Goal: Task Accomplishment & Management: Manage account settings

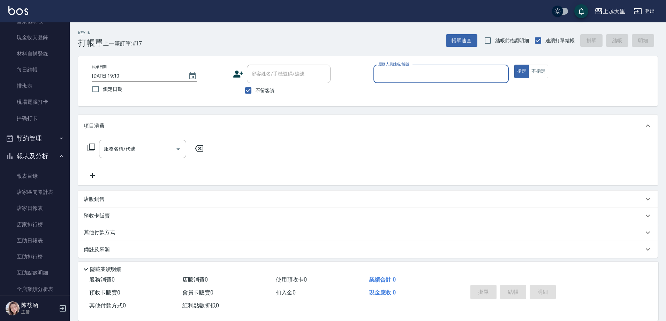
scroll to position [70, 0]
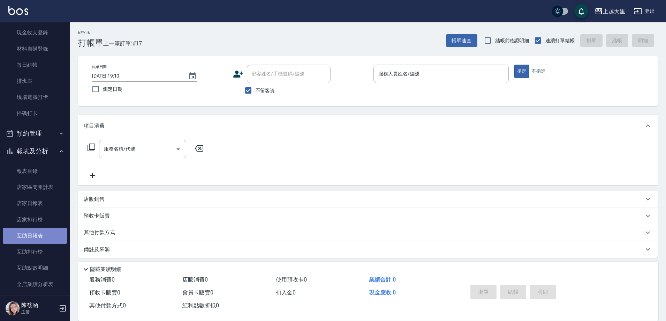
click at [45, 234] on link "互助日報表" at bounding box center [35, 235] width 64 height 16
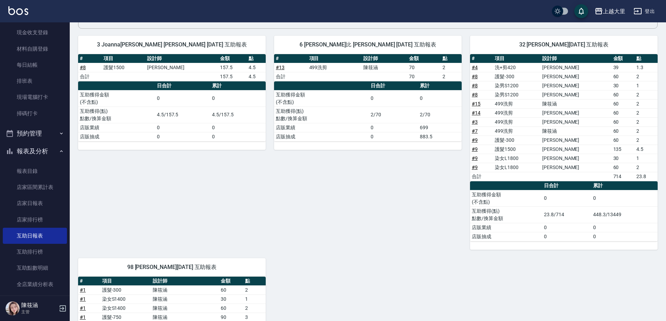
scroll to position [55, 0]
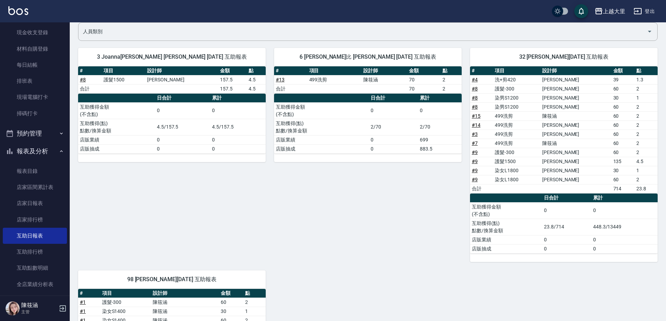
click at [477, 95] on link "# 8" at bounding box center [475, 98] width 6 height 6
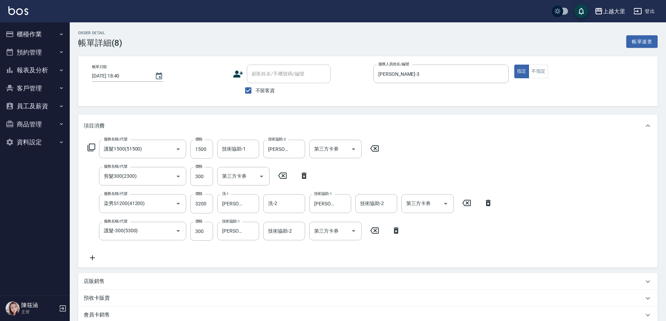
click at [55, 67] on button "報表及分析" at bounding box center [35, 70] width 64 height 18
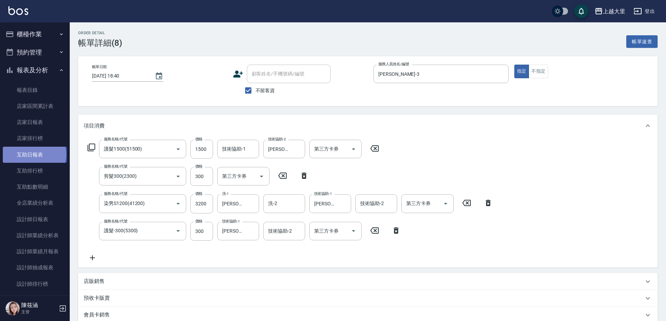
click at [34, 154] on link "互助日報表" at bounding box center [35, 155] width 64 height 16
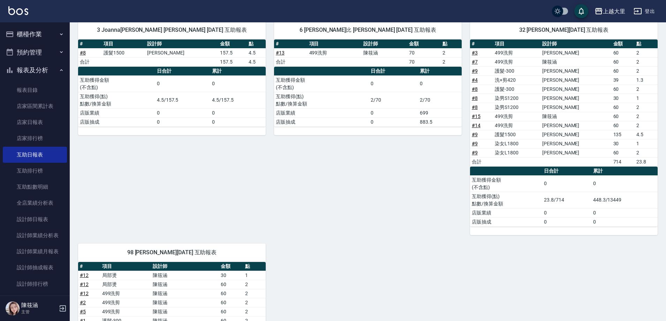
scroll to position [70, 0]
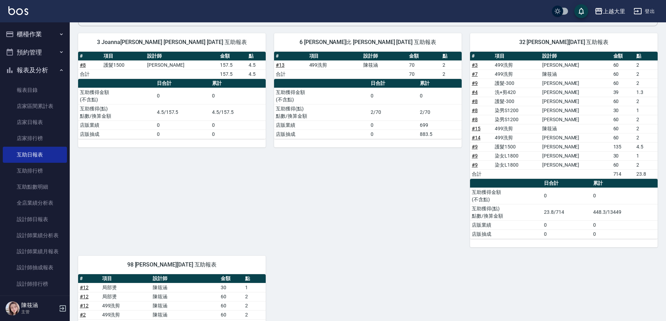
click at [83, 63] on link "# 8" at bounding box center [83, 65] width 6 height 6
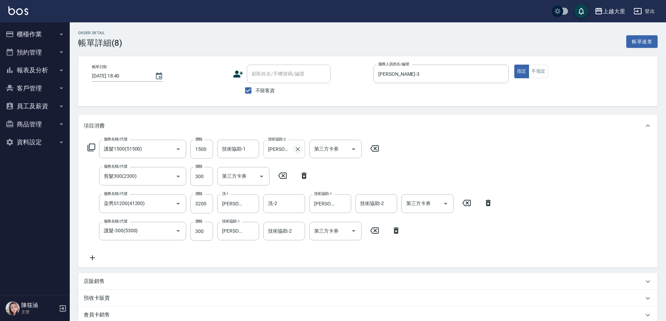
click at [297, 147] on icon "Clear" at bounding box center [297, 148] width 7 height 7
click at [245, 150] on input "技術協助-1" at bounding box center [239, 149] width 36 height 12
type input "[PERSON_NAME]-32"
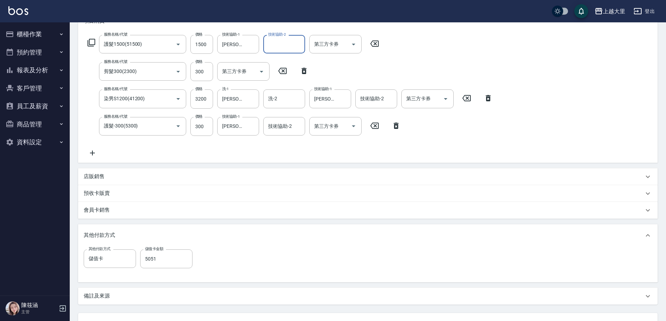
scroll to position [164, 0]
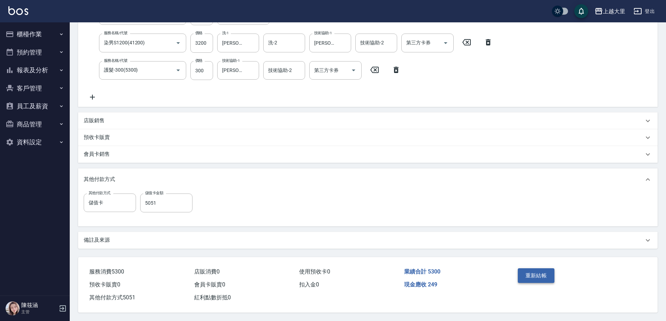
click at [538, 269] on button "重新結帳" at bounding box center [536, 275] width 37 height 15
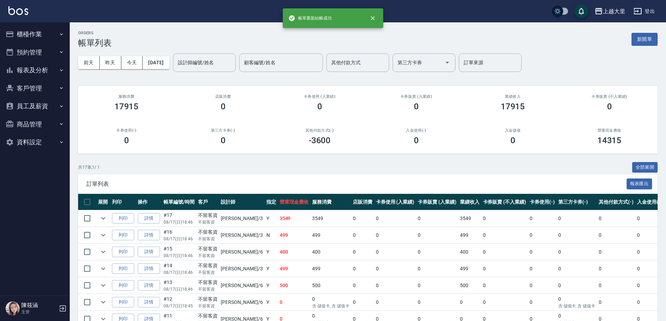
click at [24, 73] on button "報表及分析" at bounding box center [35, 70] width 64 height 18
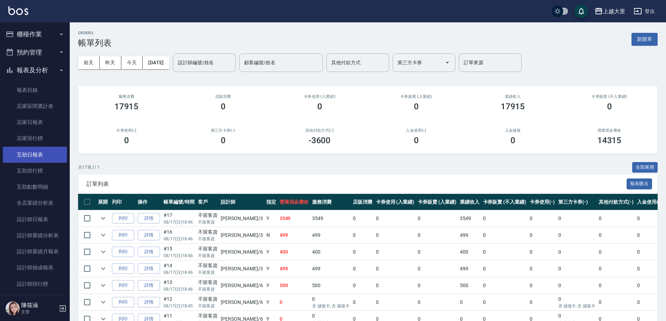
click at [33, 152] on link "互助日報表" at bounding box center [35, 155] width 64 height 16
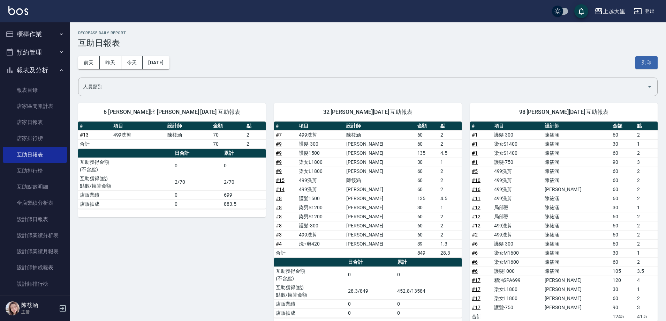
scroll to position [35, 0]
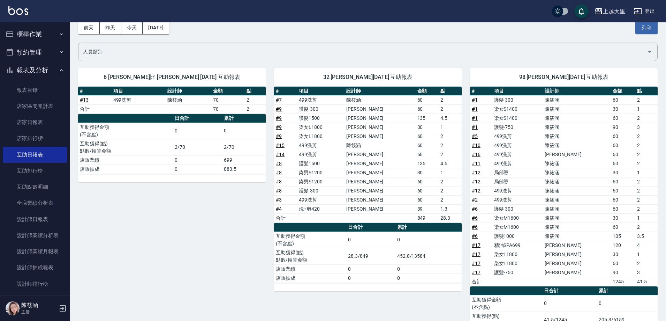
click at [279, 129] on link "# 9" at bounding box center [279, 127] width 6 height 6
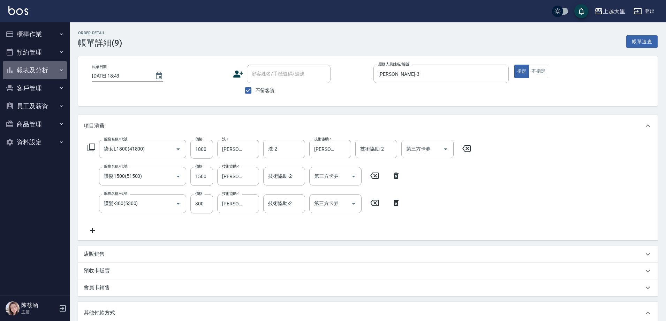
click at [24, 66] on button "報表及分析" at bounding box center [35, 70] width 64 height 18
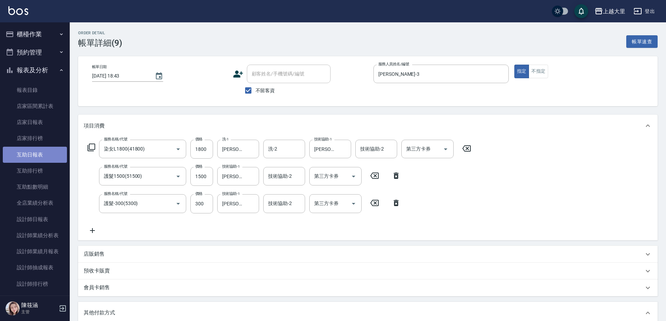
click at [38, 147] on link "互助日報表" at bounding box center [35, 155] width 64 height 16
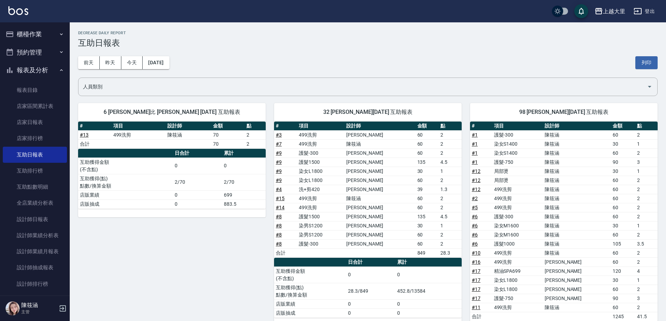
click at [280, 226] on link "# 8" at bounding box center [279, 226] width 6 height 6
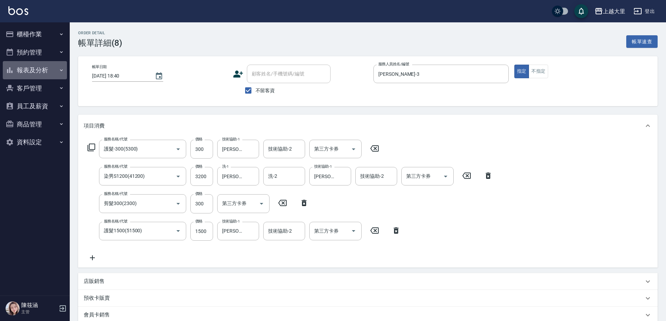
click at [49, 70] on button "報表及分析" at bounding box center [35, 70] width 64 height 18
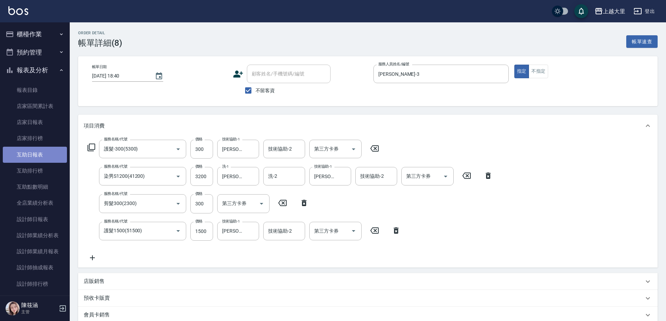
click at [50, 149] on link "互助日報表" at bounding box center [35, 155] width 64 height 16
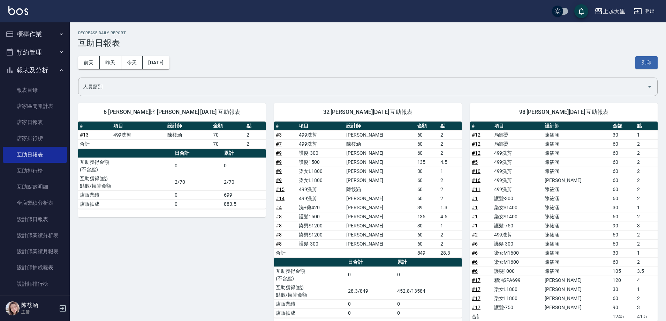
click at [43, 37] on button "櫃檯作業" at bounding box center [35, 34] width 64 height 18
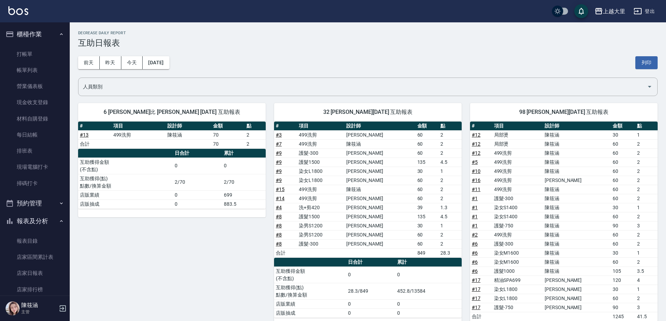
click at [44, 44] on ul "打帳單 帳單列表 營業儀表板 現金收支登錄 材料自購登錄 每日結帳 排班表 現場電腦打卡 掃碼打卡" at bounding box center [35, 118] width 64 height 151
click at [44, 54] on link "打帳單" at bounding box center [35, 54] width 64 height 16
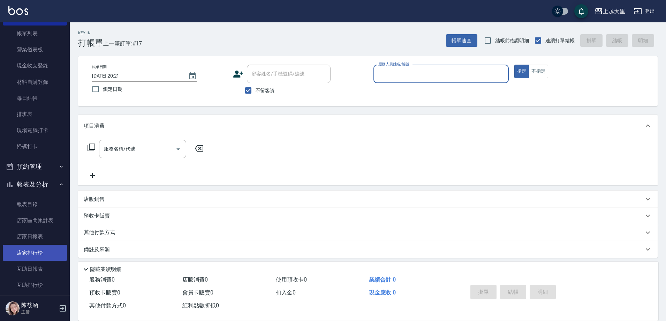
scroll to position [70, 0]
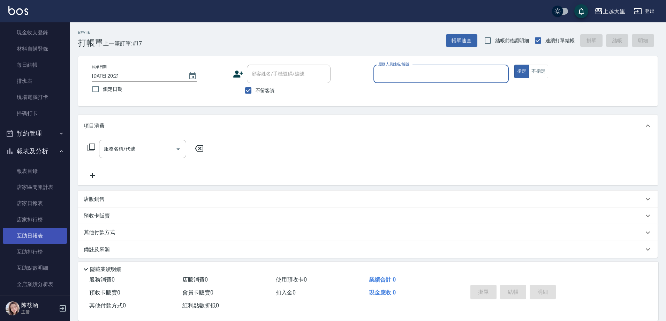
click at [51, 234] on link "互助日報表" at bounding box center [35, 235] width 64 height 16
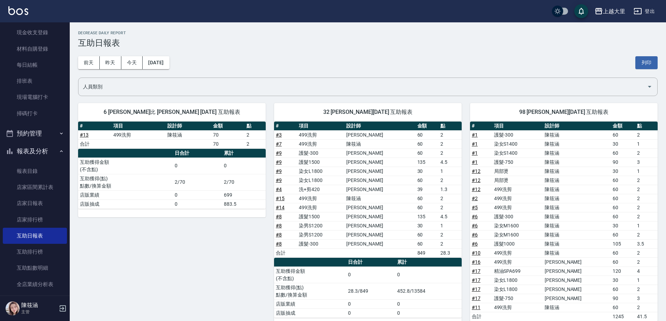
click at [281, 217] on link "# 8" at bounding box center [279, 217] width 6 height 6
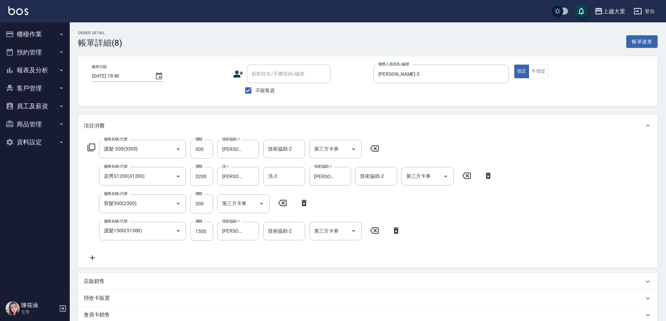
click at [41, 35] on button "櫃檯作業" at bounding box center [35, 34] width 64 height 18
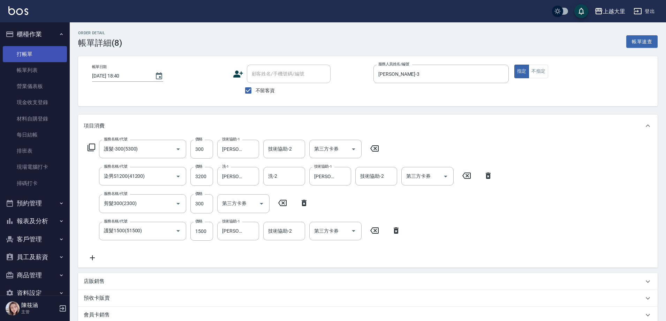
click at [41, 48] on link "打帳單" at bounding box center [35, 54] width 64 height 16
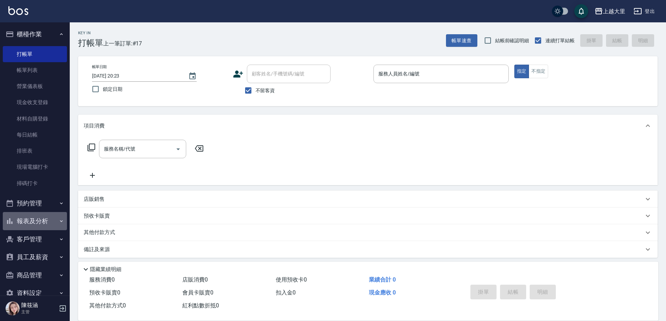
click at [59, 222] on icon "button" at bounding box center [62, 221] width 6 height 6
click at [458, 72] on input "服務人員姓名/編號" at bounding box center [441, 74] width 129 height 12
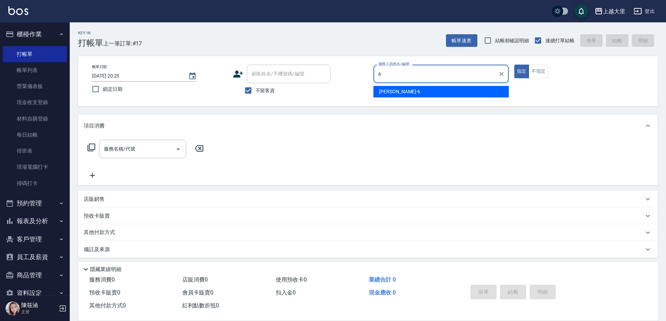
type input "[PERSON_NAME]比-6"
type button "true"
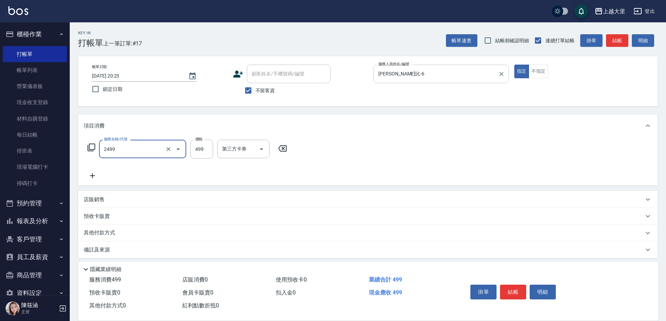
type input "499洗剪(2499)"
type input "500"
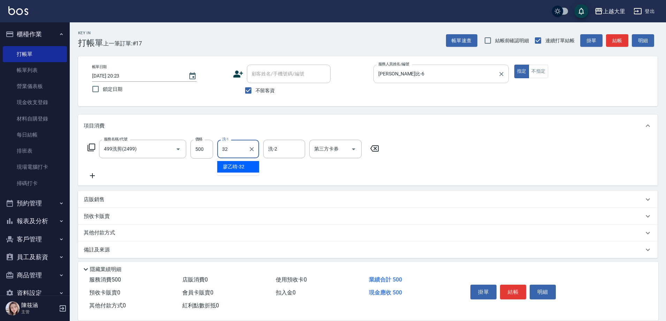
type input "[PERSON_NAME]-32"
click at [249, 151] on icon "Clear" at bounding box center [251, 148] width 7 height 7
type input "Ivy-98"
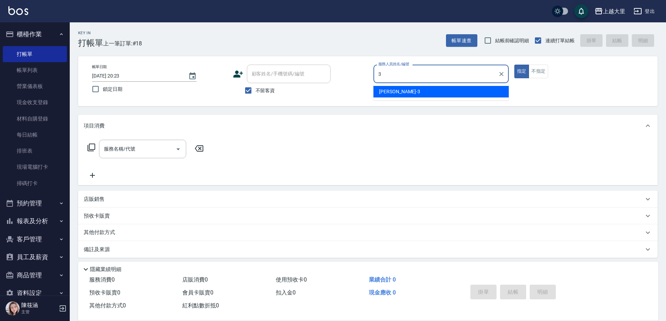
type input "[PERSON_NAME]-3"
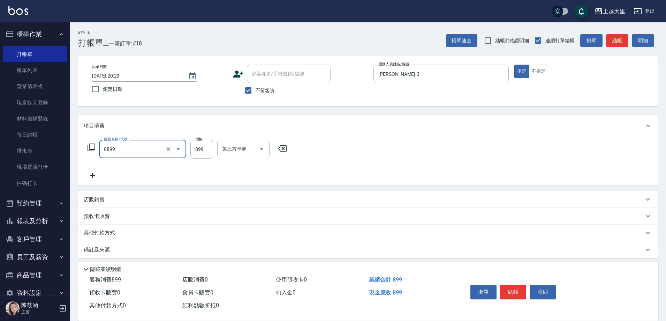
type input "依黛莉+剪899（套餐）(0899)"
type input "799"
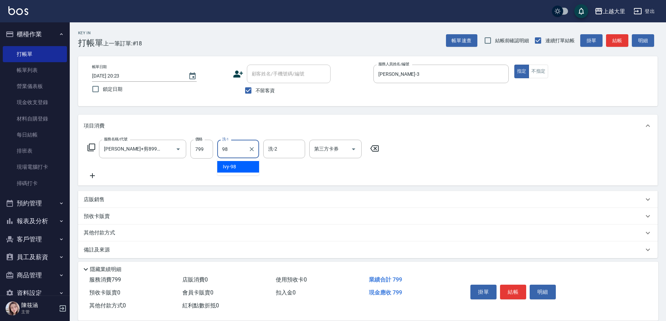
type input "Ivy-98"
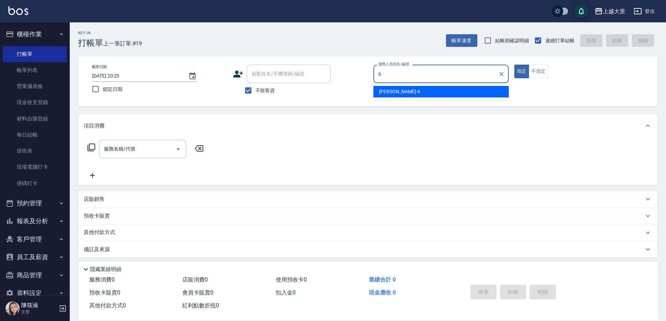
type input "Phoebe菲比-6"
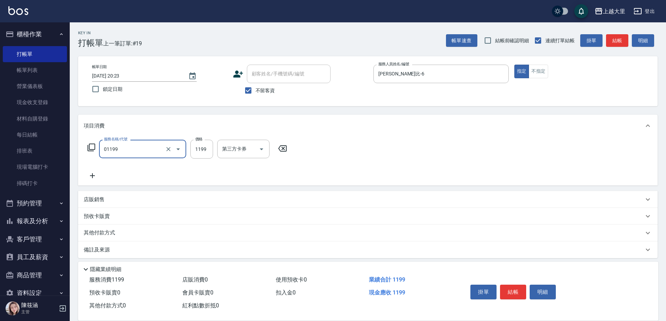
type input "滾珠精油+剪髮(套餐）(01199)"
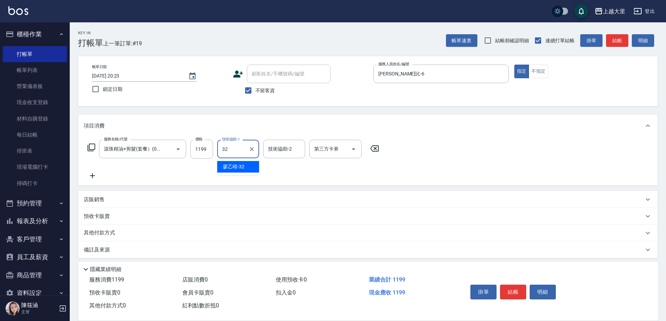
type input "[PERSON_NAME]-32"
click at [350, 153] on div at bounding box center [353, 149] width 10 height 18
click at [354, 155] on div at bounding box center [353, 149] width 10 height 18
click at [354, 150] on icon "Open" at bounding box center [354, 149] width 8 height 8
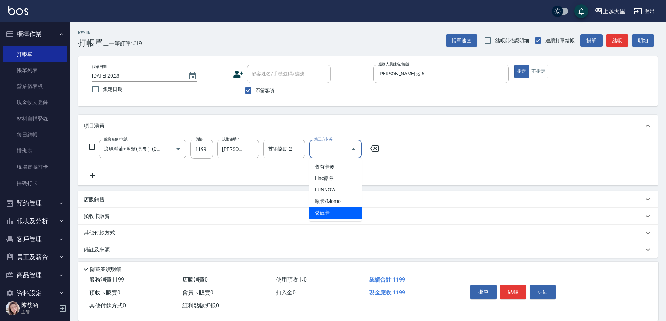
click at [351, 209] on span "儲值卡" at bounding box center [335, 213] width 52 height 12
type input "儲值卡"
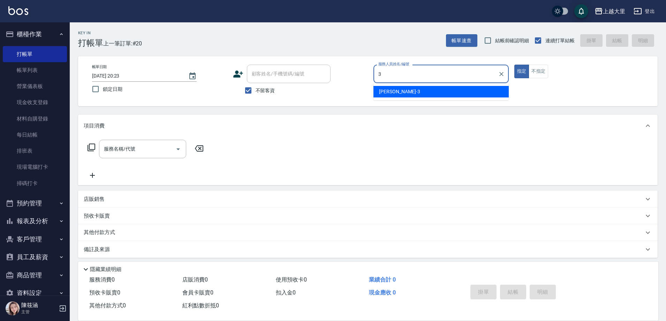
type input "[PERSON_NAME]-3"
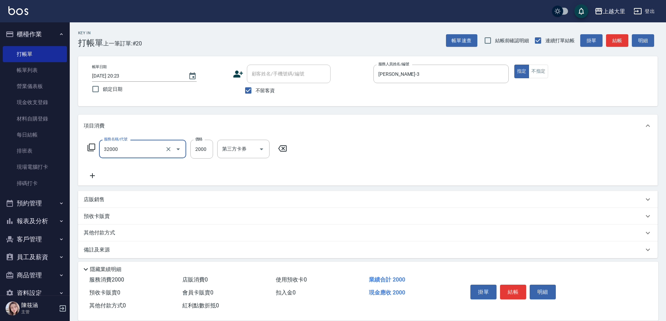
type input "燙髮S(32000)"
type input "1999"
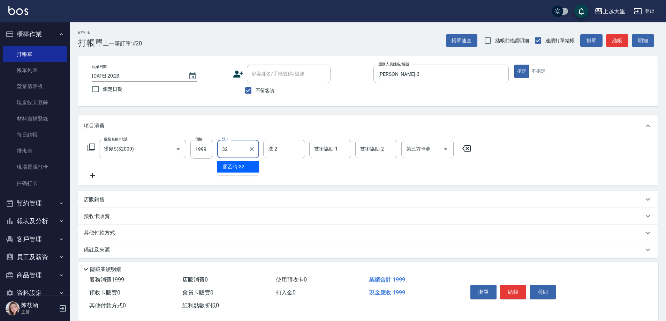
type input "[PERSON_NAME]-32"
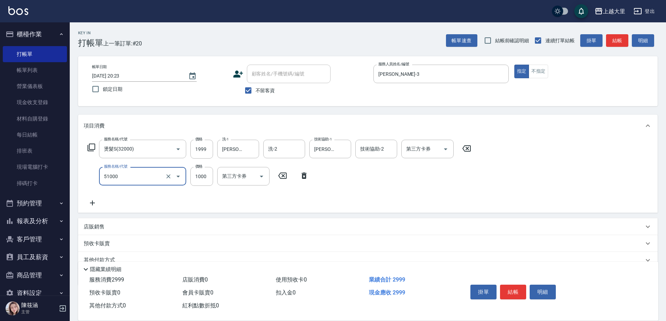
type input "護髮1000(51000)"
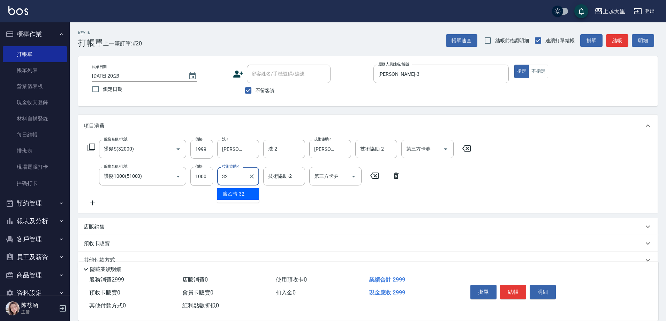
type input "[PERSON_NAME]-32"
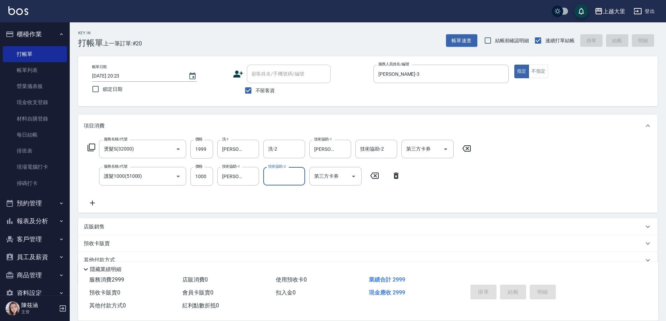
type input "2025/08/17 20:24"
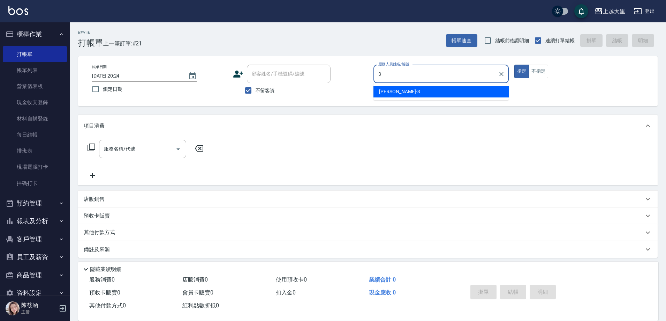
type input "[PERSON_NAME]-3"
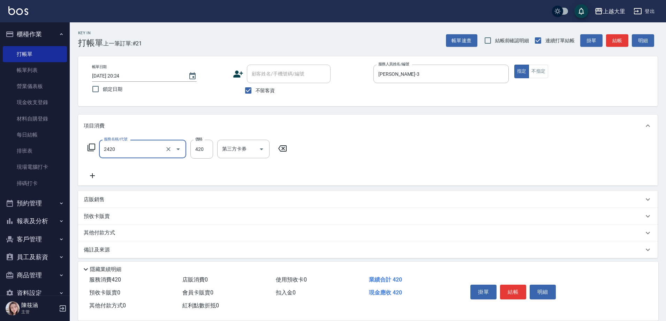
type input "洗+剪420(2420)"
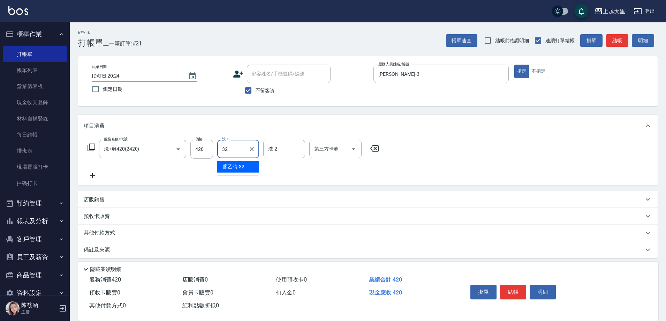
type input "[PERSON_NAME]-32"
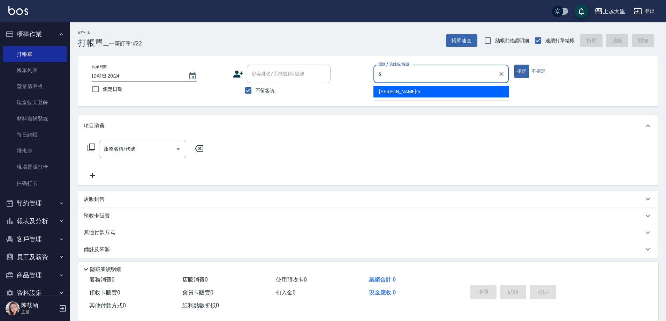
type input "Phoebe菲比-6"
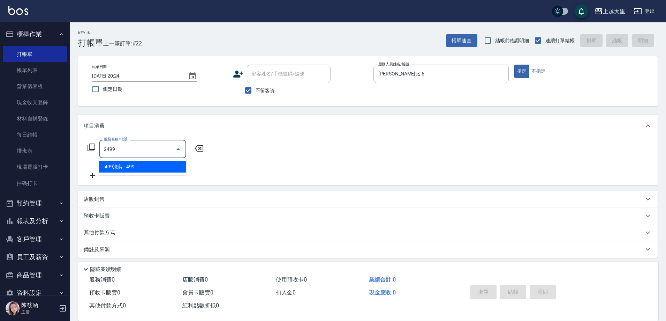
type input "499洗剪(2499)"
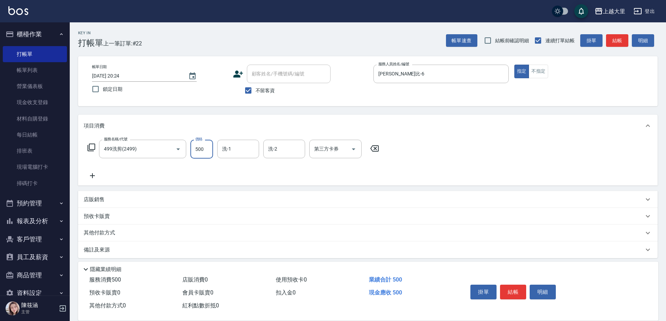
type input "500"
type input "[PERSON_NAME]-32"
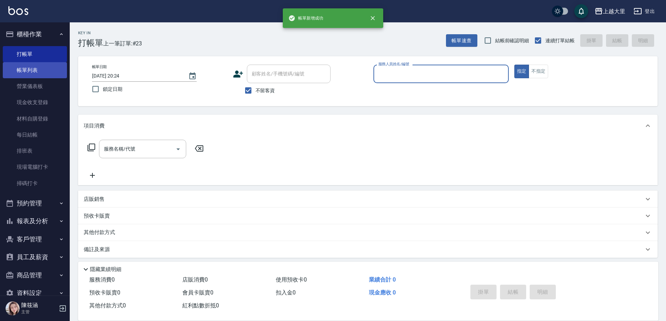
click at [45, 72] on link "帳單列表" at bounding box center [35, 70] width 64 height 16
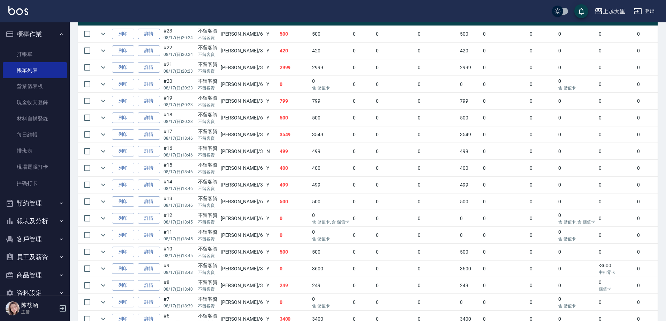
scroll to position [244, 0]
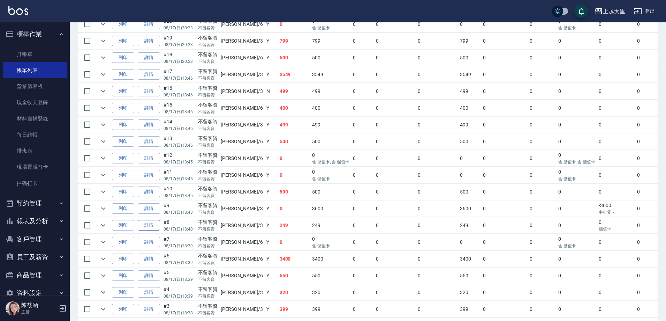
click at [158, 220] on link "詳情" at bounding box center [149, 225] width 22 height 11
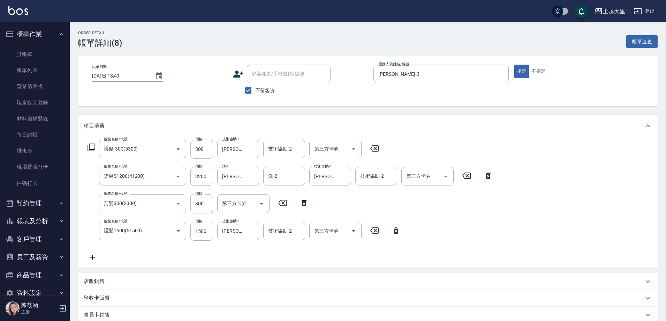
click at [97, 256] on icon at bounding box center [92, 257] width 17 height 8
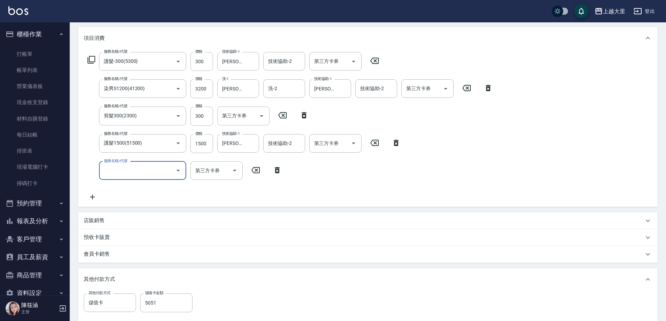
scroll to position [105, 0]
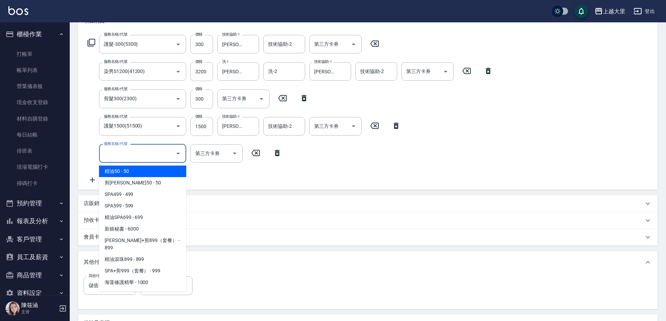
click at [163, 156] on input "服務名稱/代號" at bounding box center [137, 153] width 70 height 12
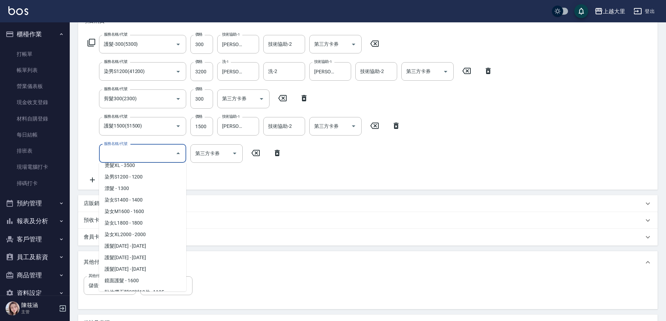
scroll to position [489, 0]
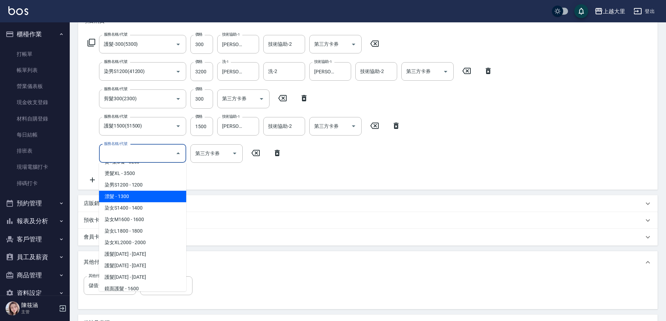
click at [149, 191] on span "漂髮 - 1300" at bounding box center [142, 197] width 87 height 12
type input "漂髮(41300)"
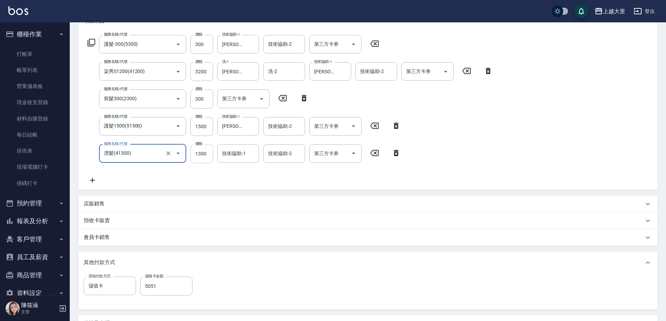
click at [209, 152] on input "1300" at bounding box center [202, 153] width 23 height 19
type input "2000"
type input "廖乙晴-32"
click at [210, 71] on input "3200" at bounding box center [202, 71] width 23 height 19
type input "1"
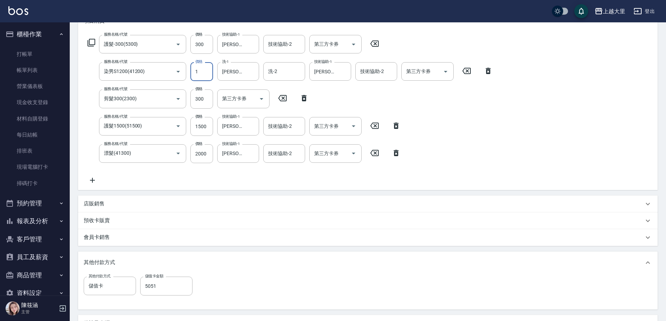
type input "0"
type input "1200"
click at [261, 179] on div "服務名稱/代號 護髮-300(5300) 服務名稱/代號 價格 300 價格 技術協助-1 廖乙晴-32 技術協助-1 技術協助-2 技術協助-2 第三方卡券…" at bounding box center [290, 109] width 413 height 149
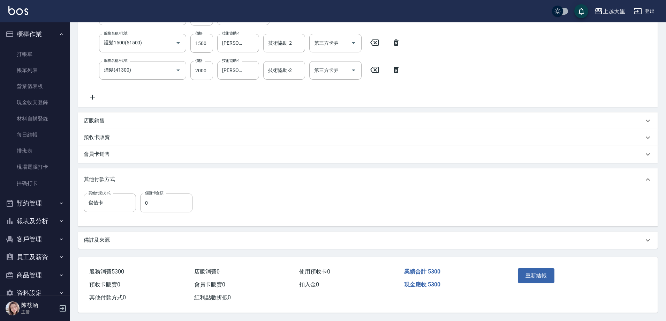
scroll to position [191, 0]
click at [173, 201] on input "0" at bounding box center [166, 202] width 52 height 19
type input "5051"
click at [543, 274] on button "重新結帳" at bounding box center [536, 275] width 37 height 15
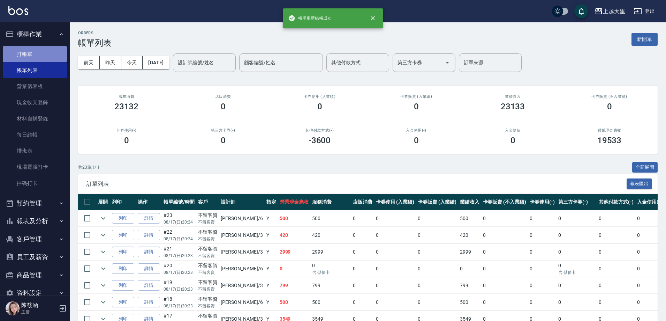
click at [40, 53] on link "打帳單" at bounding box center [35, 54] width 64 height 16
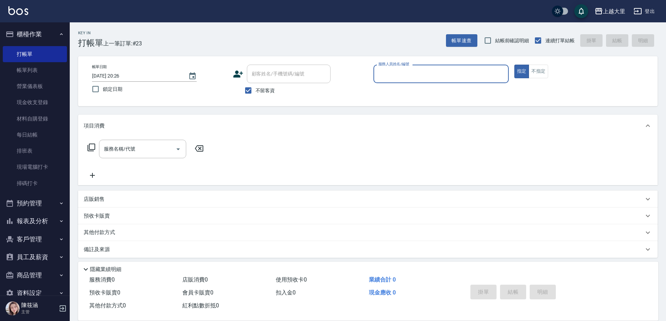
click at [33, 222] on button "報表及分析" at bounding box center [35, 221] width 64 height 18
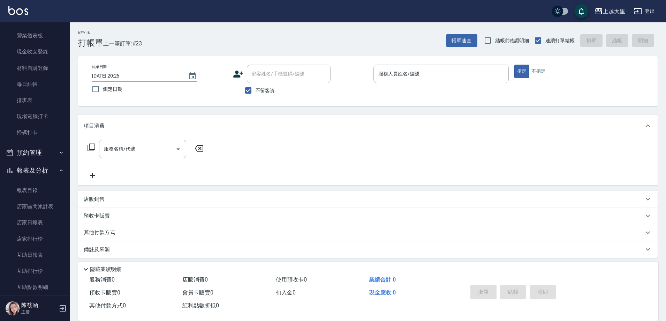
scroll to position [140, 0]
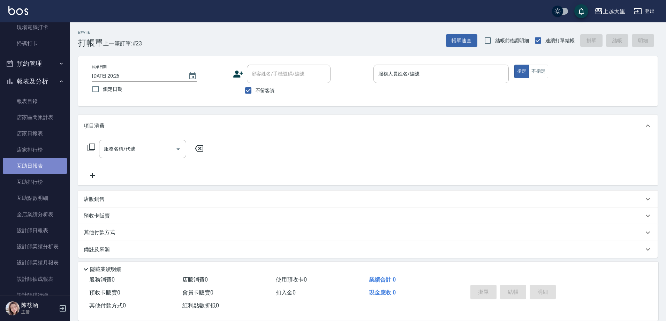
click at [39, 163] on link "互助日報表" at bounding box center [35, 166] width 64 height 16
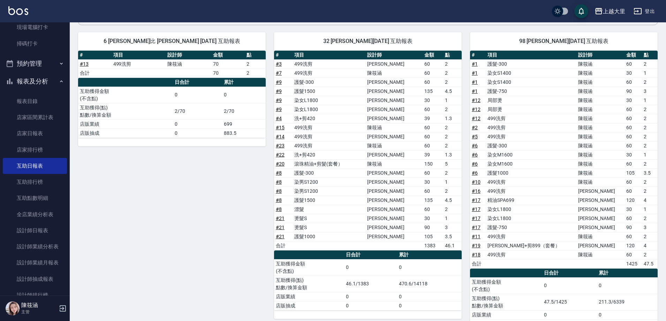
scroll to position [60, 0]
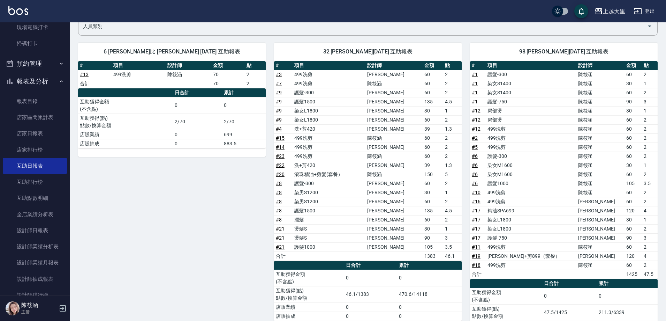
click at [82, 75] on link "# 13" at bounding box center [84, 75] width 9 height 6
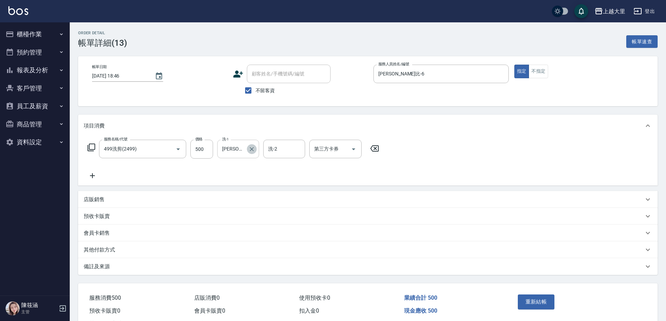
click at [251, 151] on icon "Clear" at bounding box center [251, 148] width 7 height 7
click at [524, 297] on button "重新結帳" at bounding box center [536, 301] width 37 height 15
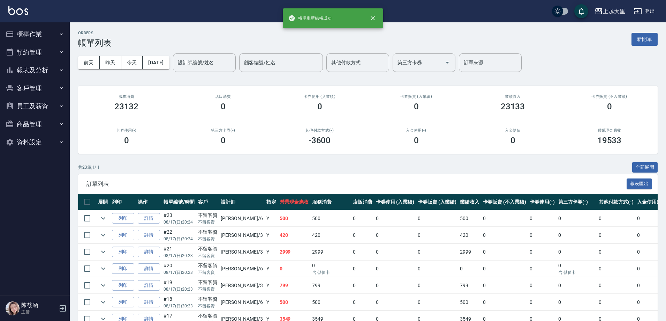
click at [50, 73] on button "報表及分析" at bounding box center [35, 70] width 64 height 18
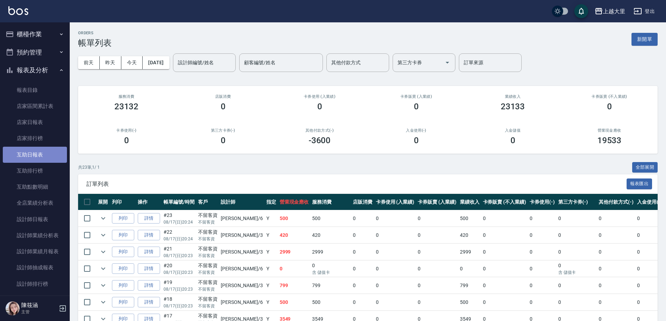
click at [52, 159] on link "互助日報表" at bounding box center [35, 155] width 64 height 16
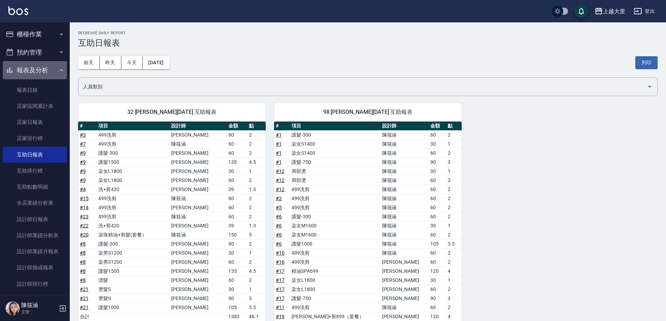
click at [54, 70] on button "報表及分析" at bounding box center [35, 70] width 64 height 18
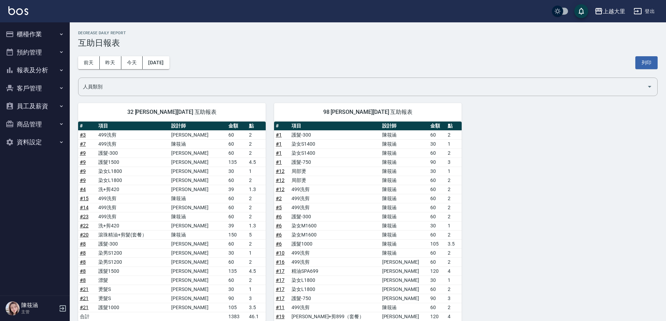
click at [57, 37] on button "櫃檯作業" at bounding box center [35, 34] width 64 height 18
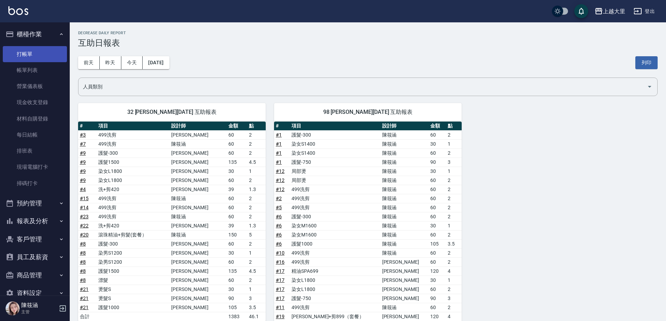
click at [50, 56] on link "打帳單" at bounding box center [35, 54] width 64 height 16
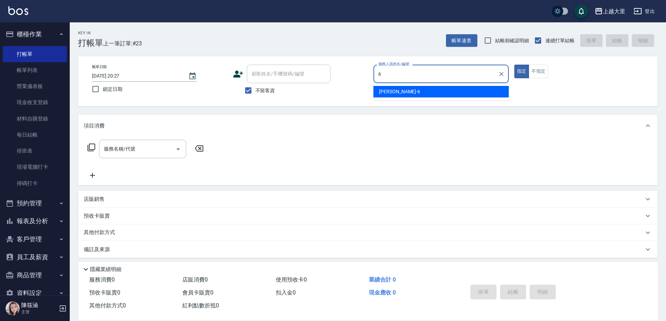
type input "Phoebe菲比-6"
type button "true"
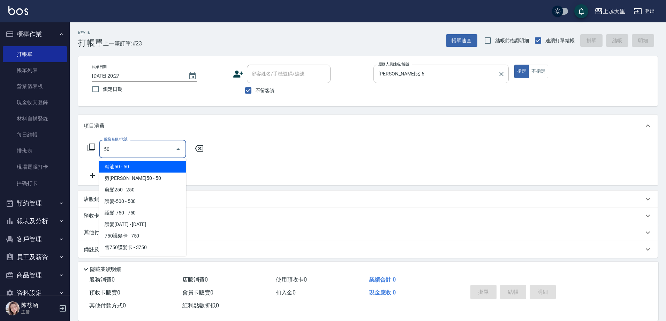
type input "5"
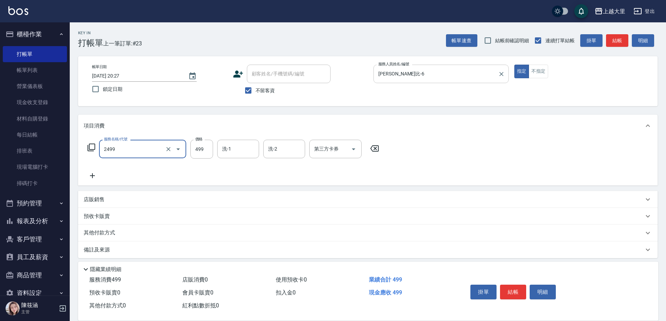
type input "499洗剪(2499)"
type input "500"
type input "[PERSON_NAME]-32"
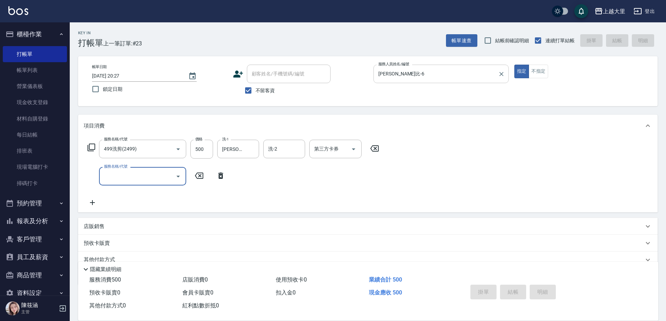
type input "2025/08/17 20:49"
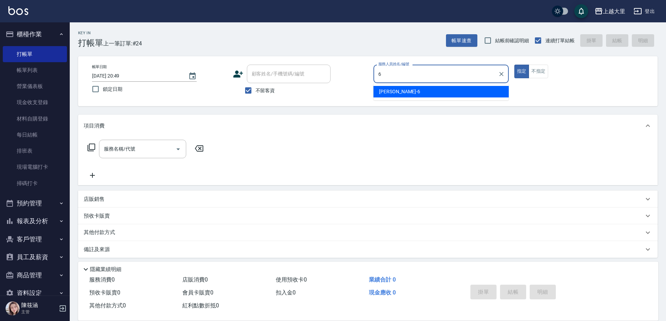
type input "Phoebe菲比-6"
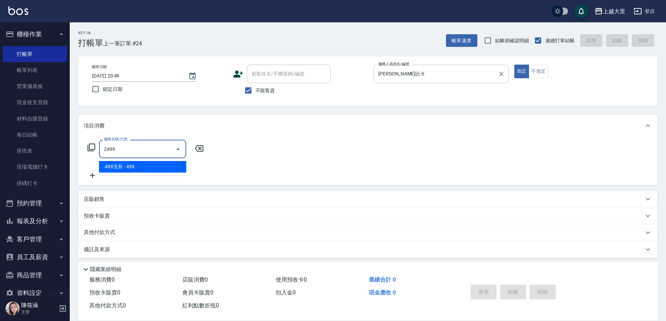
type input "499洗剪(2499)"
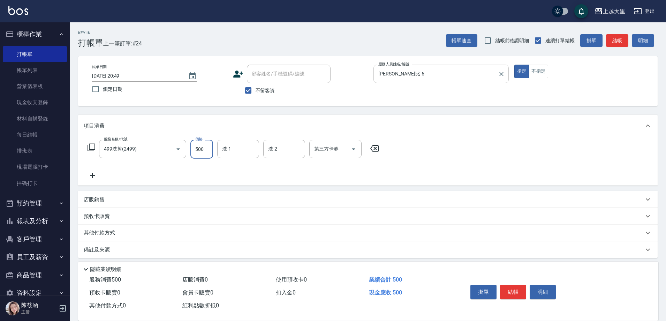
type input "500"
type input "Ivy-98"
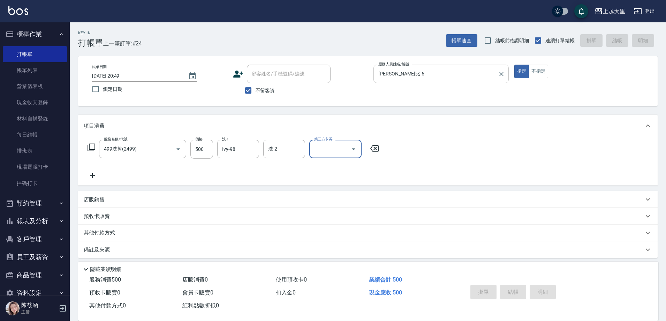
type input "2025/08/17 20:50"
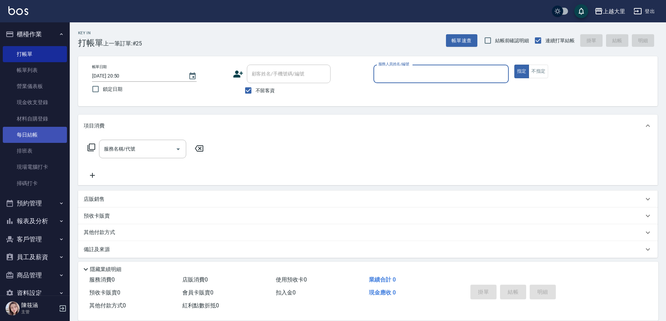
click at [61, 133] on link "每日結帳" at bounding box center [35, 135] width 64 height 16
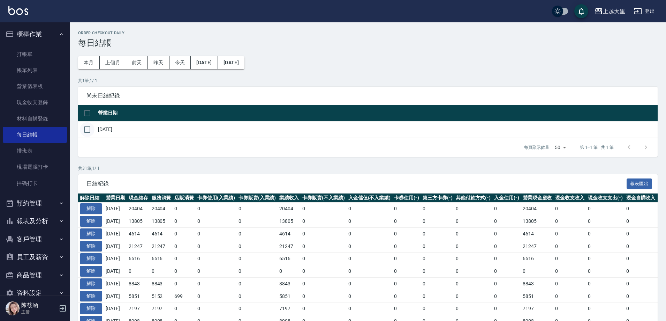
click at [90, 129] on input "checkbox" at bounding box center [87, 129] width 15 height 15
checkbox input "true"
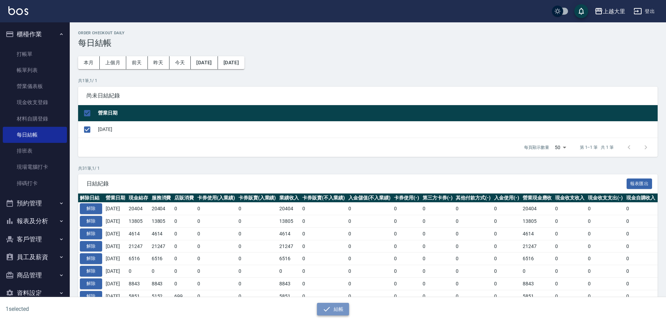
click at [344, 312] on button "結帳" at bounding box center [333, 309] width 32 height 13
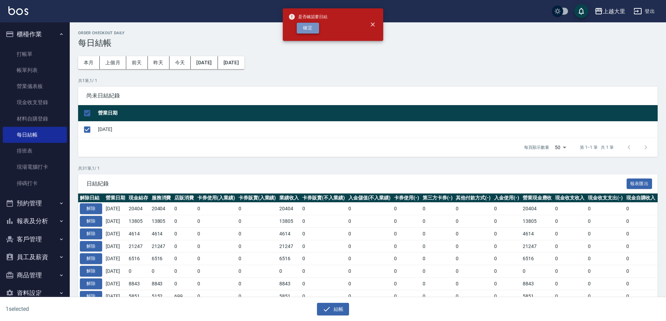
click at [311, 32] on button "確定" at bounding box center [308, 28] width 22 height 11
checkbox input "false"
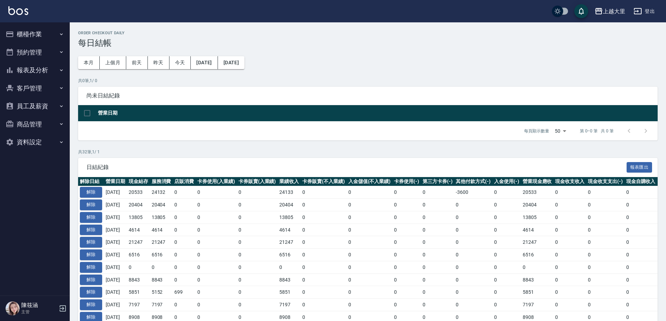
click at [39, 70] on button "報表及分析" at bounding box center [35, 70] width 64 height 18
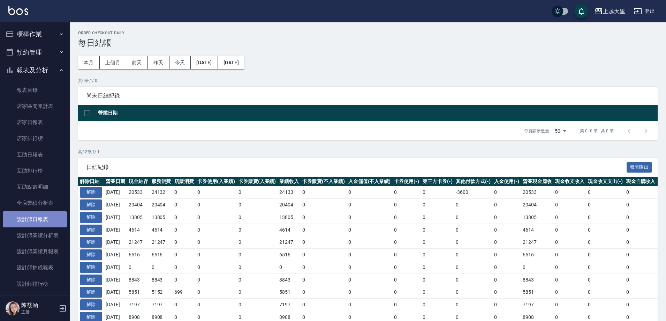
click at [43, 222] on link "設計師日報表" at bounding box center [35, 219] width 64 height 16
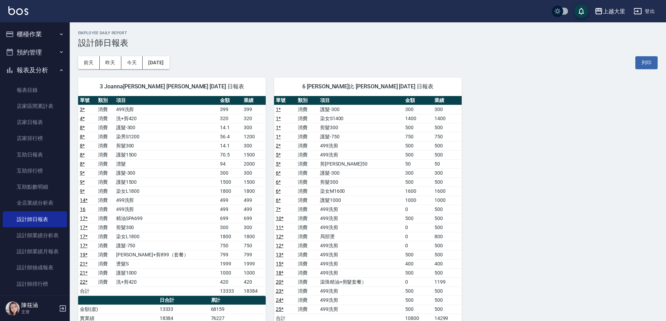
scroll to position [140, 0]
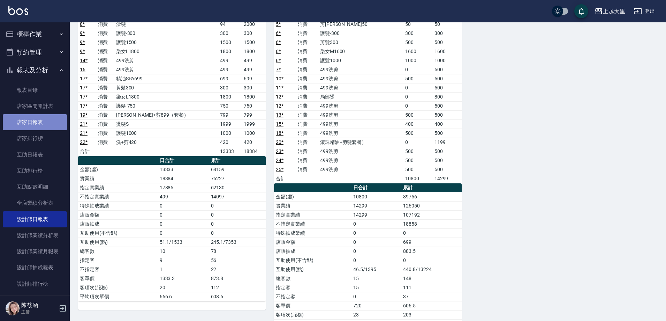
click at [50, 124] on link "店家日報表" at bounding box center [35, 122] width 64 height 16
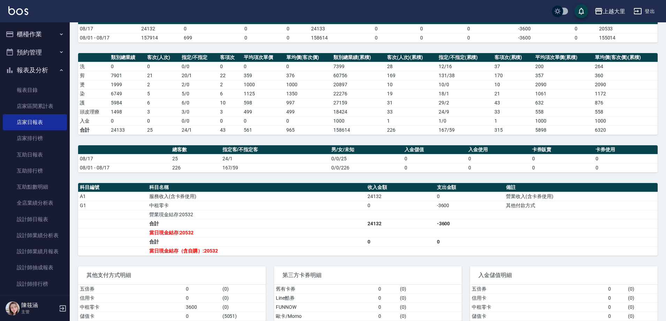
scroll to position [70, 0]
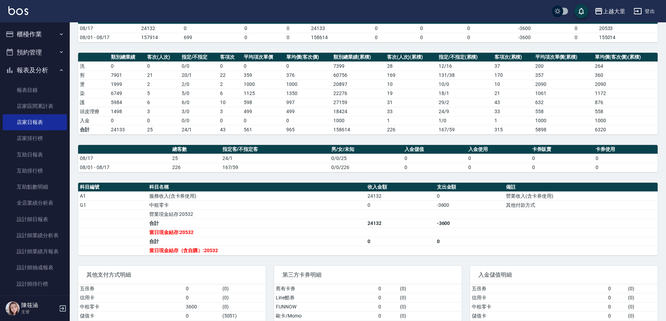
click at [47, 49] on button "預約管理" at bounding box center [35, 52] width 64 height 18
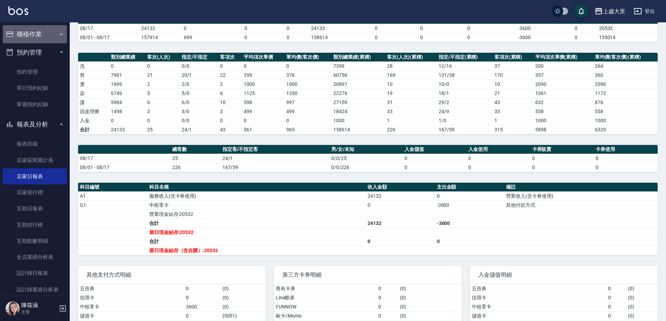
click at [47, 32] on button "櫃檯作業" at bounding box center [35, 34] width 64 height 18
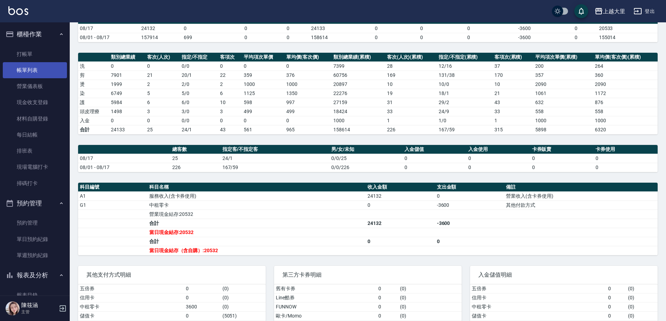
click at [45, 75] on link "帳單列表" at bounding box center [35, 70] width 64 height 16
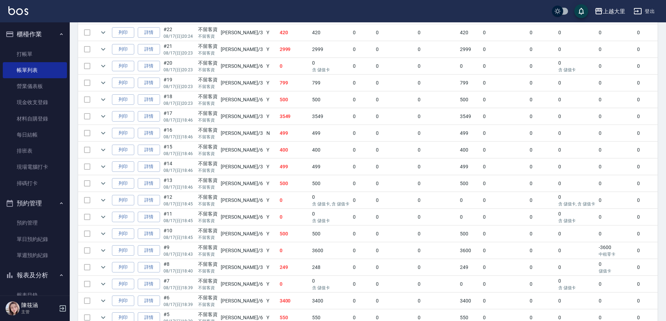
scroll to position [341, 0]
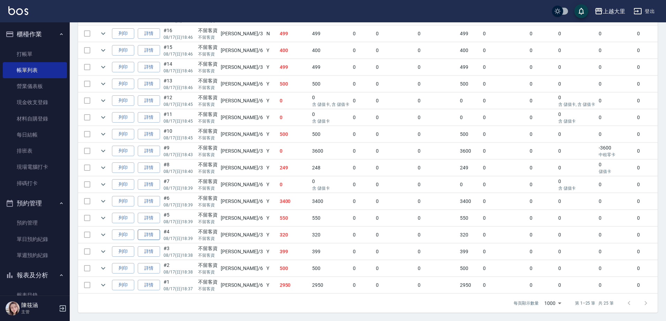
click at [158, 229] on link "詳情" at bounding box center [149, 234] width 22 height 11
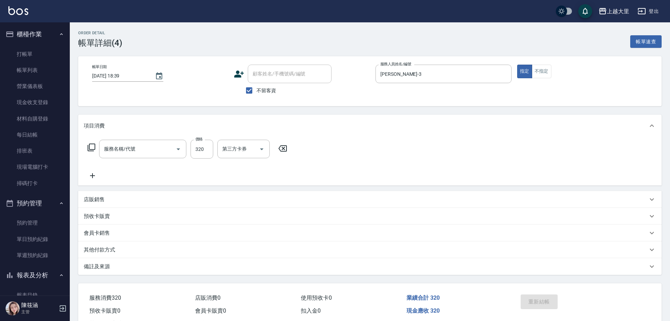
type input "2025/08/17 18:39"
checkbox input "true"
type input "Joanna喬安娜-3"
type input "洗+剪420(2420)"
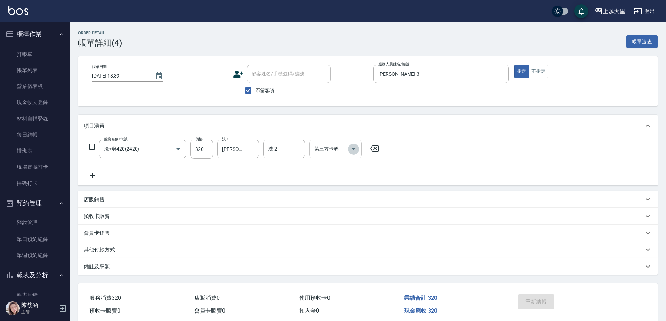
click at [351, 149] on icon "Open" at bounding box center [354, 149] width 8 height 8
click at [344, 214] on span "儲值卡" at bounding box center [335, 213] width 52 height 12
type input "儲值卡"
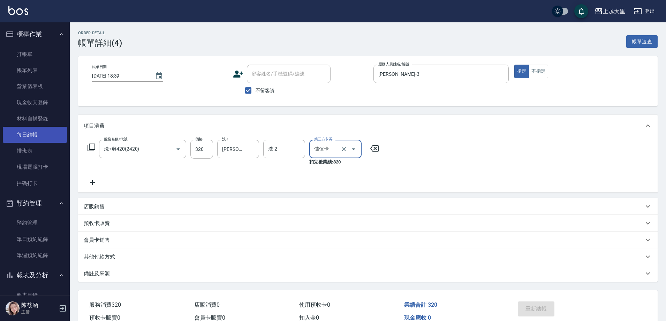
click at [33, 141] on link "每日結帳" at bounding box center [35, 135] width 64 height 16
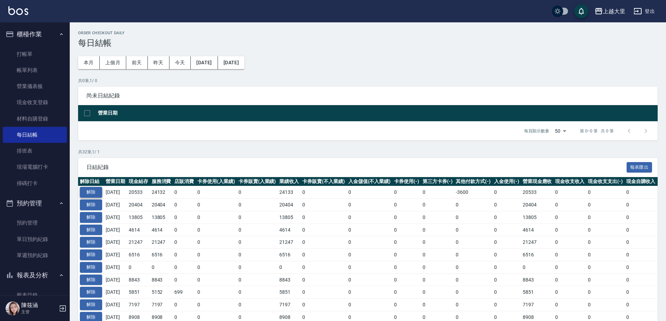
click at [96, 191] on button "解除" at bounding box center [91, 192] width 22 height 11
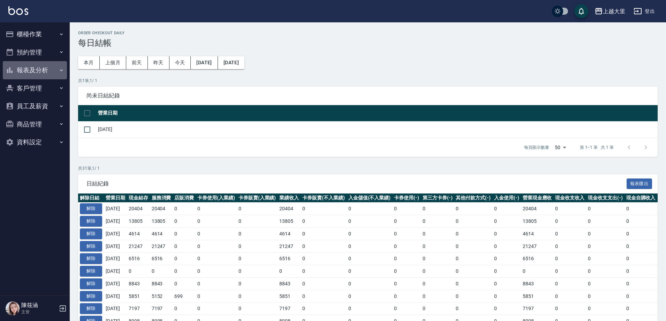
click at [43, 67] on button "報表及分析" at bounding box center [35, 70] width 64 height 18
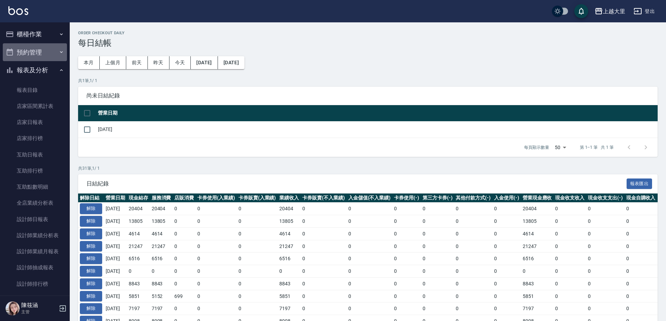
click at [45, 57] on button "預約管理" at bounding box center [35, 52] width 64 height 18
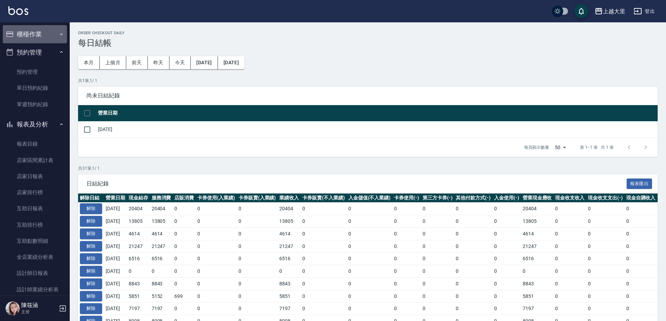
click at [43, 33] on button "櫃檯作業" at bounding box center [35, 34] width 64 height 18
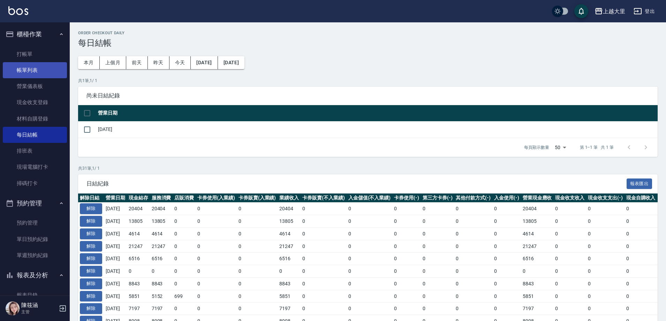
click at [43, 69] on link "帳單列表" at bounding box center [35, 70] width 64 height 16
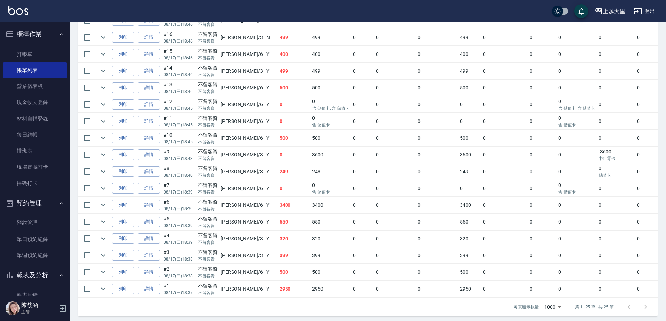
scroll to position [341, 0]
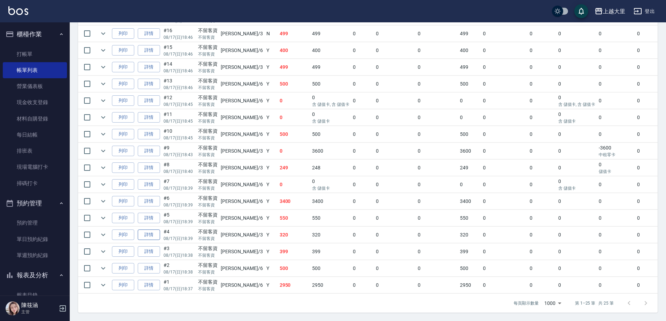
click at [144, 231] on link "詳情" at bounding box center [149, 234] width 22 height 11
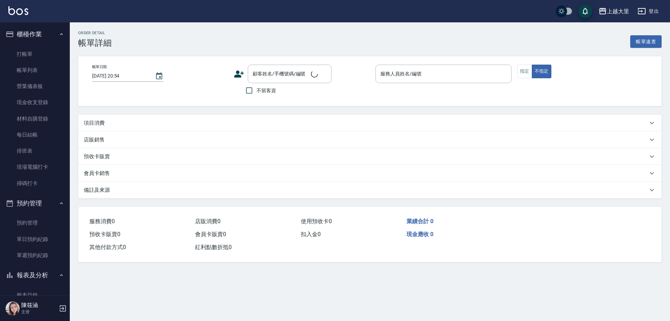
type input "[DATE] 18:39"
checkbox input "true"
type input "[PERSON_NAME]-3"
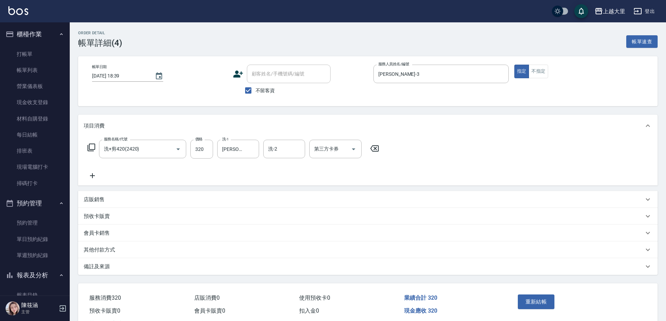
type input "洗+剪420(2420)"
click at [353, 149] on icon "Open" at bounding box center [353, 149] width 3 height 2
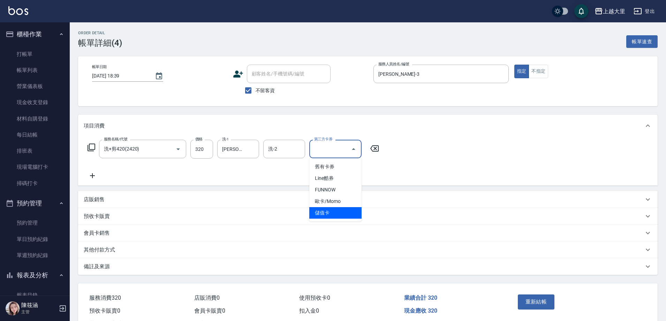
click at [351, 214] on span "儲值卡" at bounding box center [335, 213] width 52 height 12
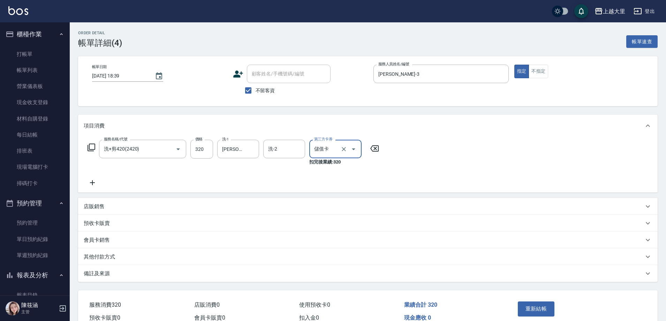
type input "儲值卡"
click at [527, 303] on button "重新結帳" at bounding box center [536, 308] width 37 height 15
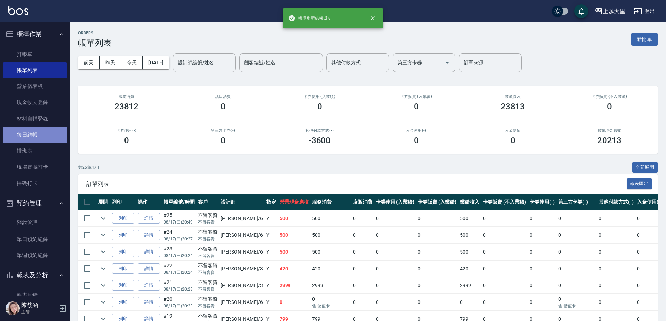
click at [47, 134] on link "每日結帳" at bounding box center [35, 135] width 64 height 16
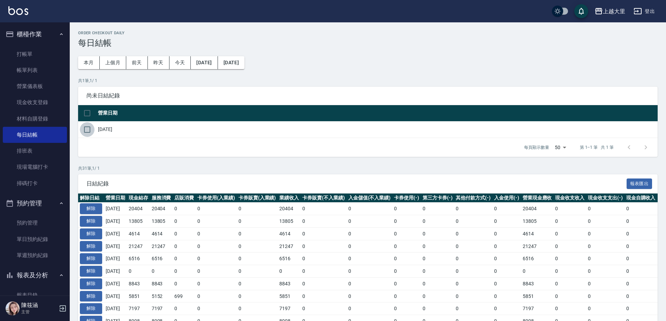
click at [81, 130] on input "checkbox" at bounding box center [87, 129] width 15 height 15
checkbox input "true"
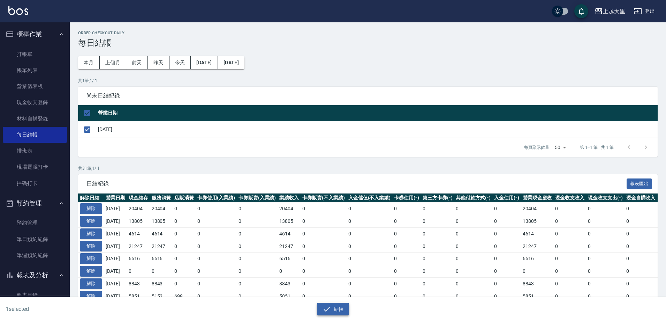
click at [332, 308] on button "結帳" at bounding box center [333, 309] width 32 height 13
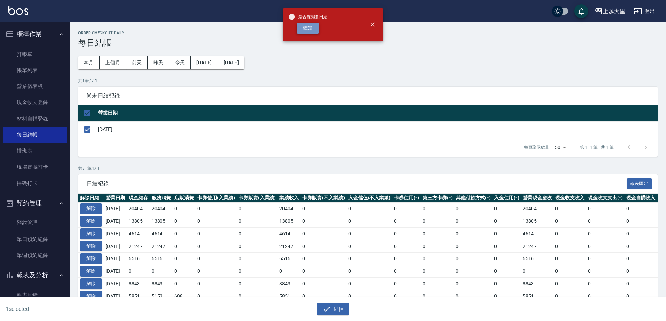
click at [304, 29] on button "確定" at bounding box center [308, 28] width 22 height 11
checkbox input "false"
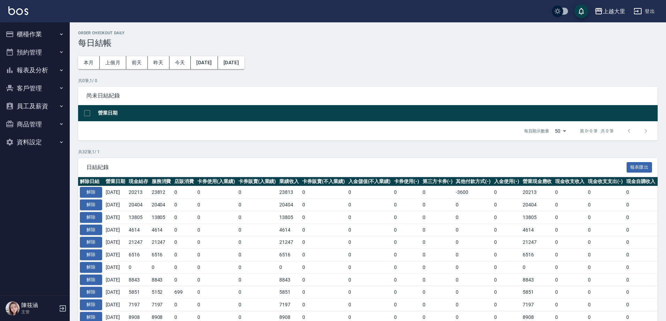
click at [36, 70] on button "報表及分析" at bounding box center [35, 70] width 64 height 18
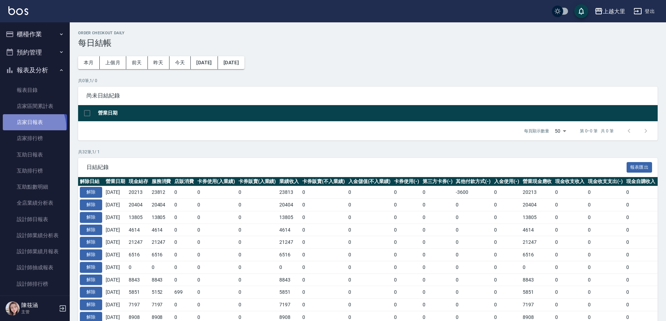
click at [30, 127] on link "店家日報表" at bounding box center [35, 122] width 64 height 16
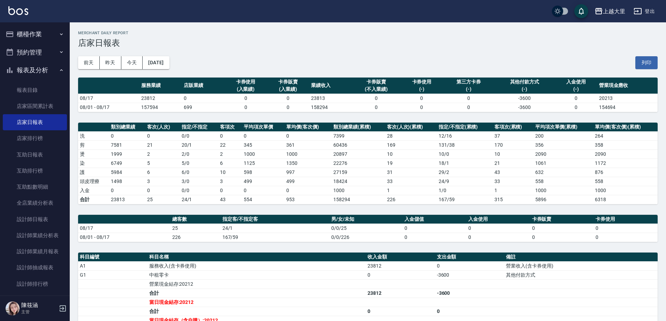
scroll to position [35, 0]
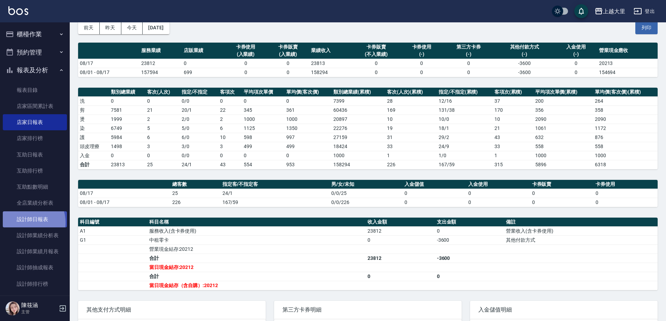
click at [25, 222] on link "設計師日報表" at bounding box center [35, 219] width 64 height 16
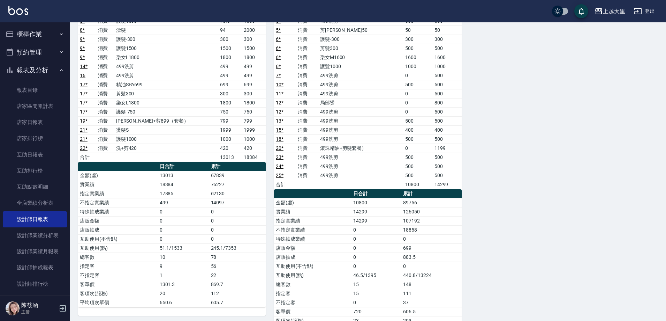
scroll to position [164, 0]
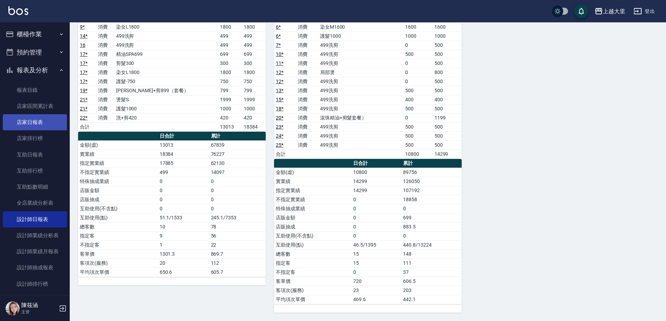
click at [49, 126] on link "店家日報表" at bounding box center [35, 122] width 64 height 16
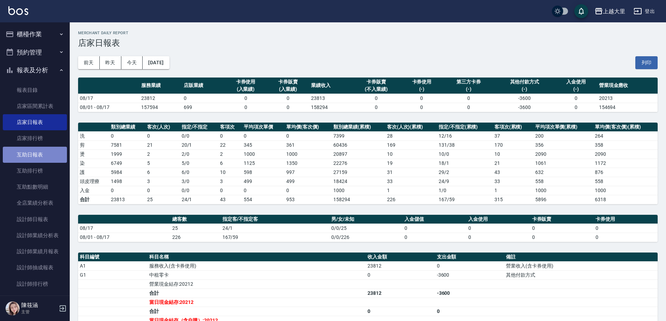
click at [38, 158] on link "互助日報表" at bounding box center [35, 155] width 64 height 16
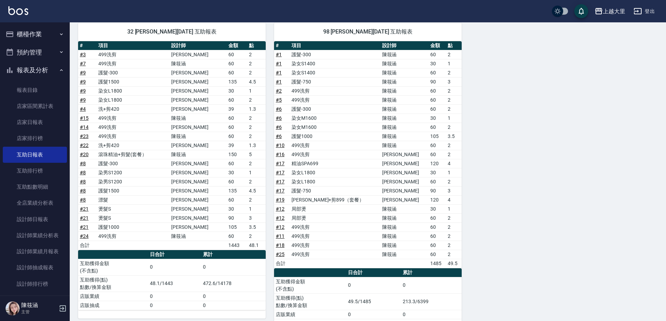
scroll to position [69, 0]
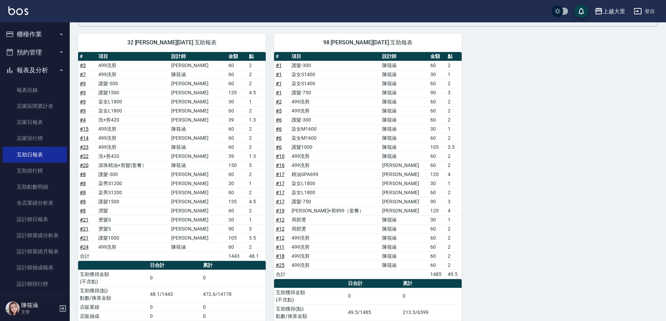
click at [51, 68] on button "報表及分析" at bounding box center [35, 70] width 64 height 18
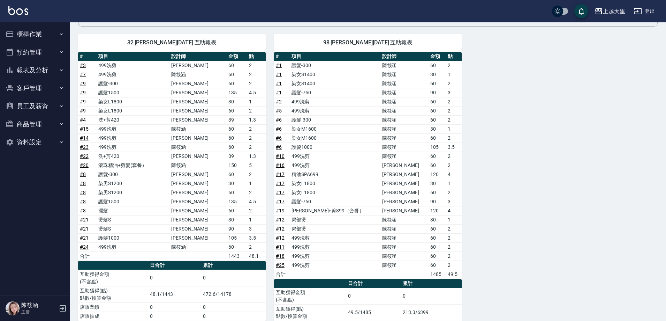
click at [50, 34] on button "櫃檯作業" at bounding box center [35, 34] width 64 height 18
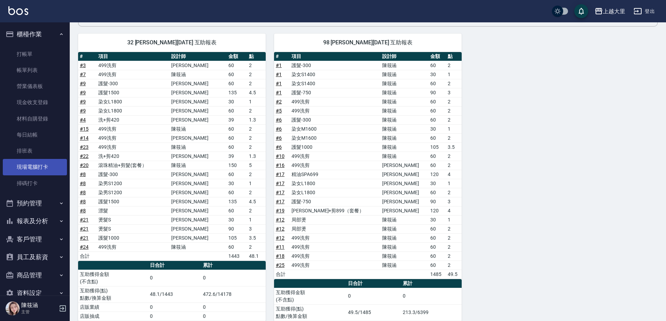
click at [43, 161] on link "現場電腦打卡" at bounding box center [35, 167] width 64 height 16
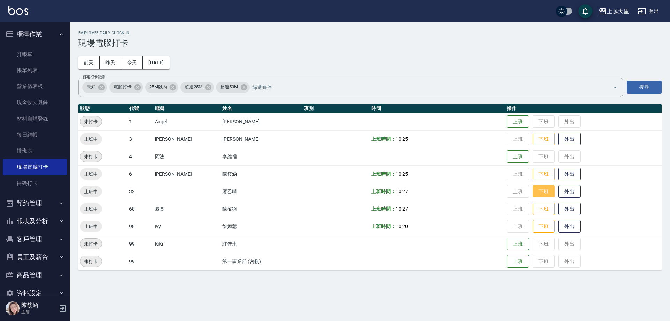
click at [548, 185] on button "下班" at bounding box center [543, 191] width 22 height 12
click at [545, 176] on button "下班" at bounding box center [543, 174] width 22 height 12
